Goal: Navigation & Orientation: Find specific page/section

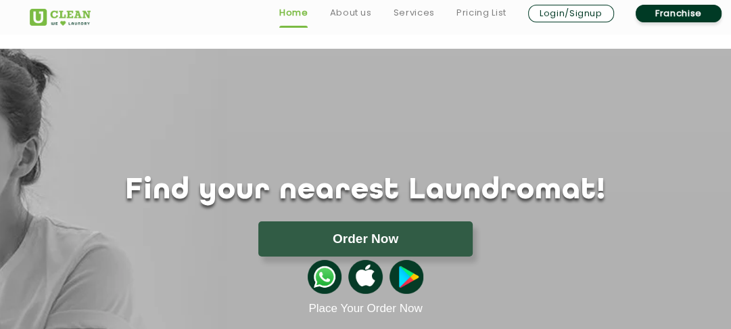
scroll to position [2495, 0]
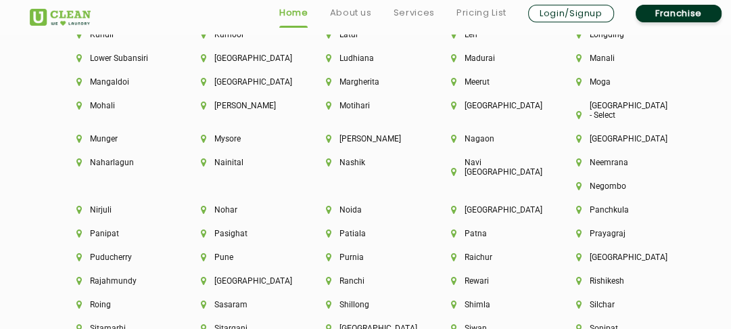
scroll to position [3506, 0]
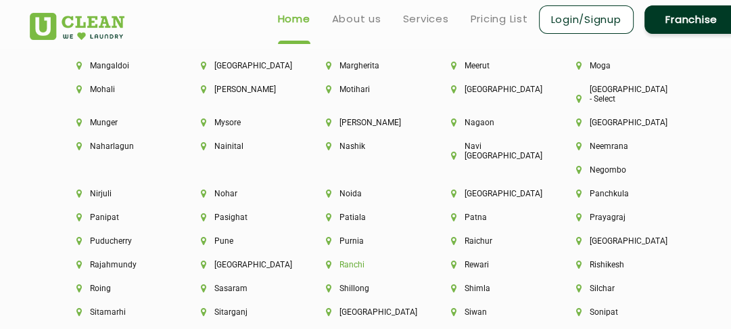
click at [405, 260] on li "Ranchi" at bounding box center [365, 264] width 79 height 9
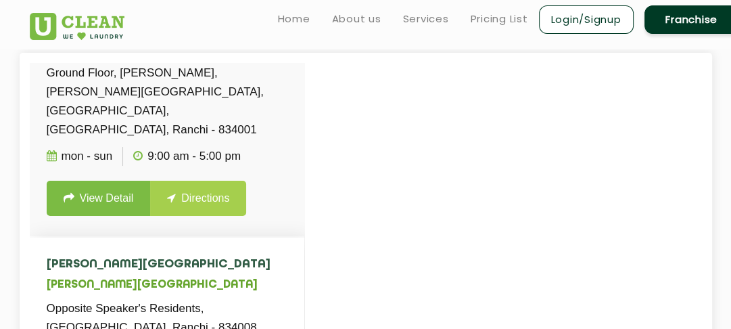
scroll to position [64, 0]
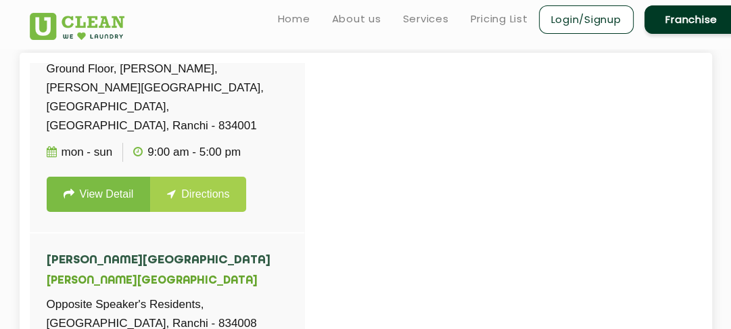
scroll to position [2495, 0]
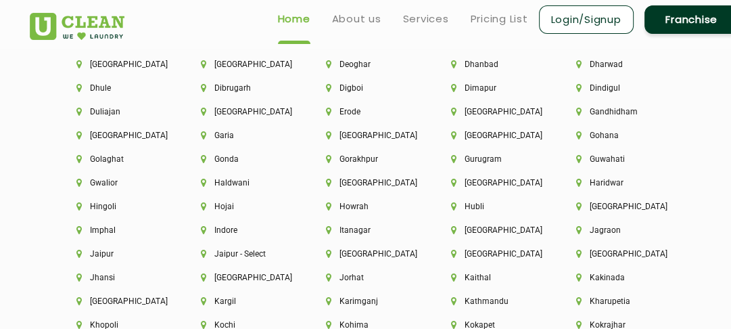
scroll to position [3146, 0]
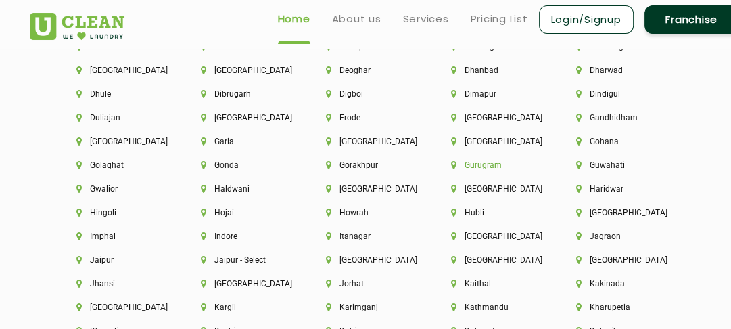
click at [469, 170] on li "Gurugram" at bounding box center [490, 164] width 79 height 9
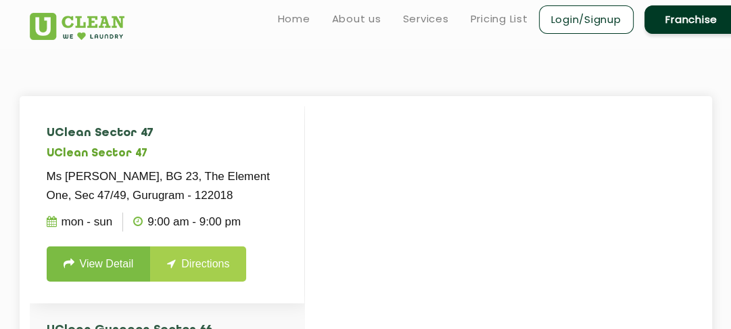
click at [167, 223] on p "9:00 AM - 9:00 PM" at bounding box center [187, 221] width 108 height 19
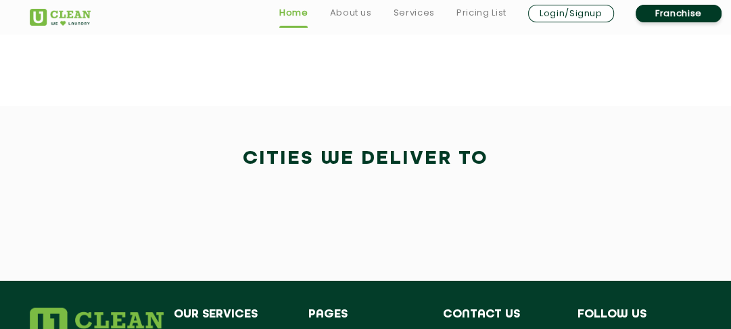
scroll to position [2208, 0]
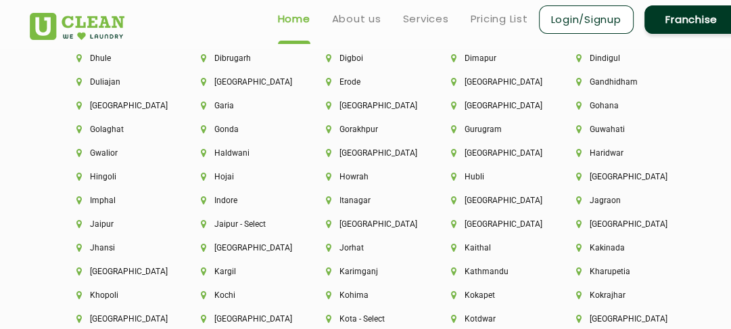
scroll to position [3181, 0]
click at [406, 101] on div "Erode" at bounding box center [365, 90] width 125 height 24
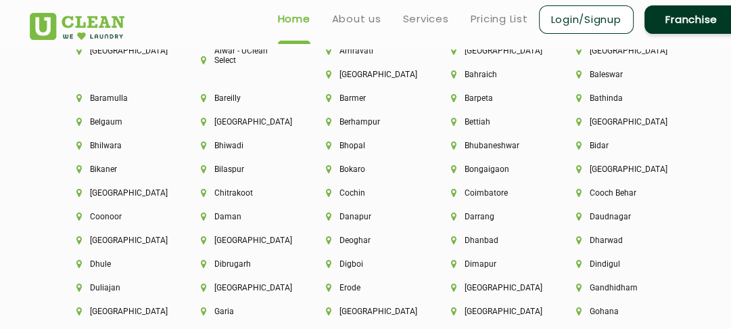
scroll to position [2976, 0]
click at [239, 120] on li "[GEOGRAPHIC_DATA]" at bounding box center [240, 122] width 79 height 9
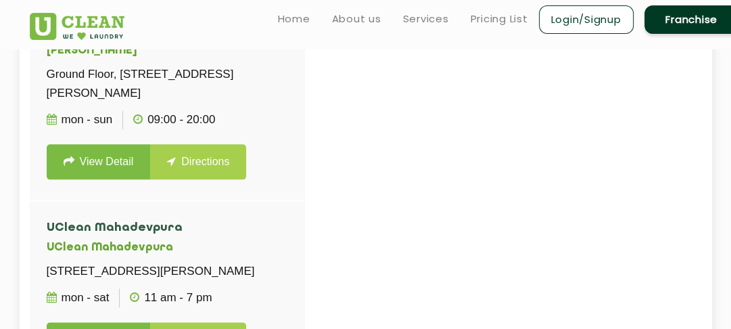
scroll to position [5461, 0]
click at [187, 184] on div "UClean Bhartiya city UClean Bhartiya city 6/2,Ground Floor, Tower-5, Nikoo Home…" at bounding box center [167, 214] width 275 height 330
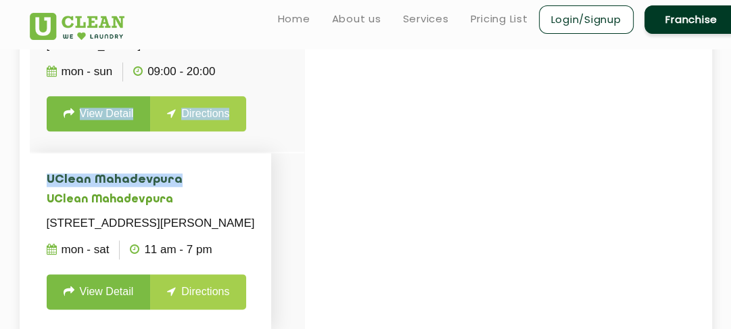
scroll to position [375, 0]
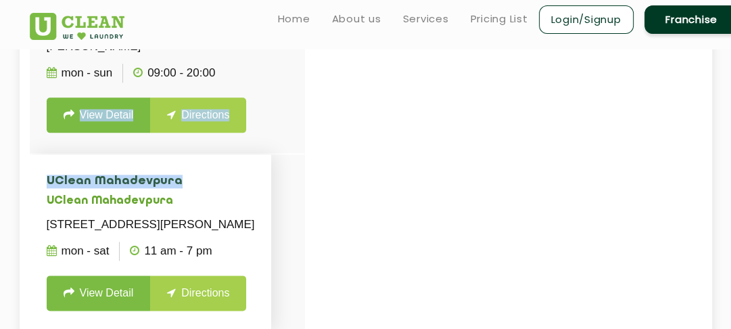
click at [238, 154] on li "UClean Mahadevpura UClean Mahadevpura No.610, Outer Ring Road, Thimmaya, Layout…" at bounding box center [151, 243] width 242 height 178
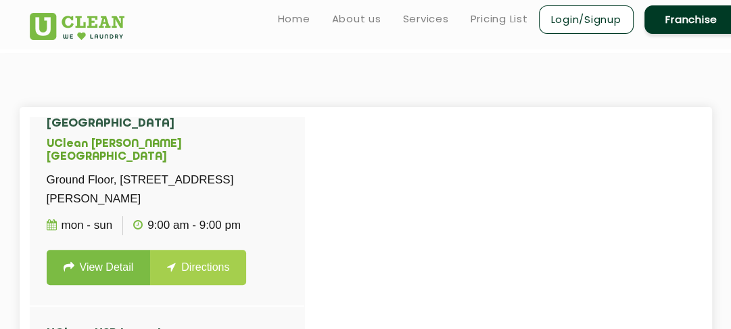
scroll to position [576, 0]
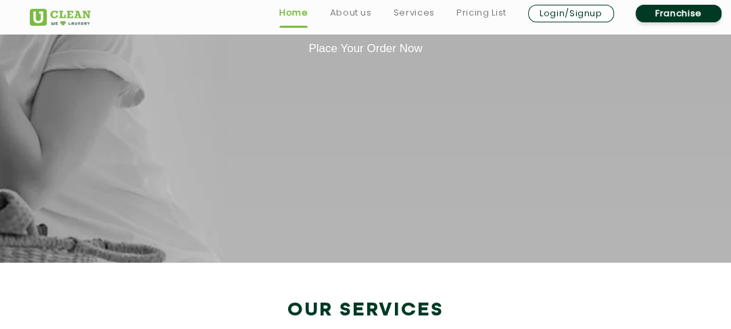
scroll to position [2275, 0]
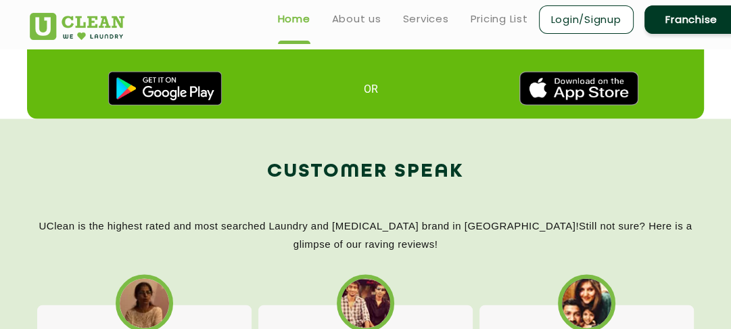
scroll to position [1984, 0]
